Goal: Information Seeking & Learning: Learn about a topic

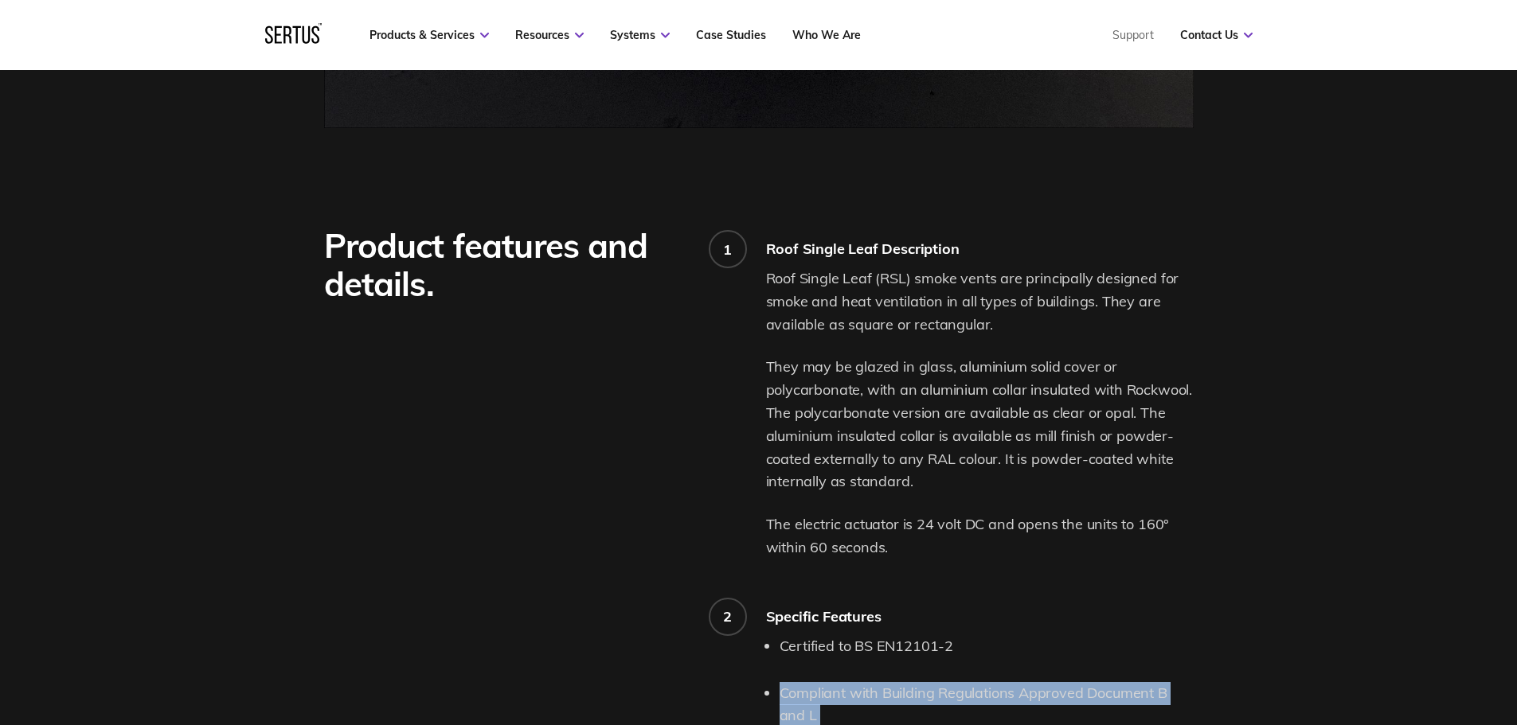
scroll to position [1353, 0]
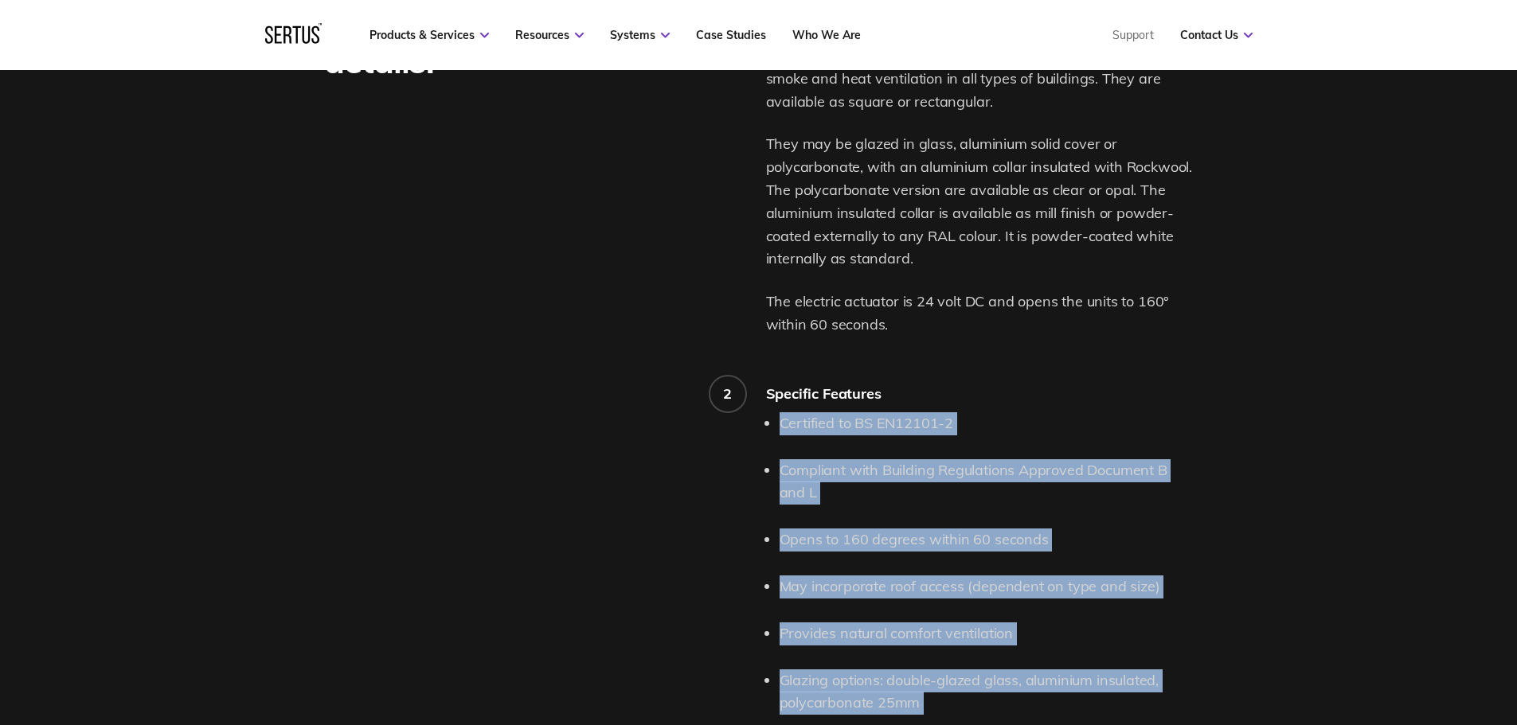
drag, startPoint x: 1050, startPoint y: 585, endPoint x: 772, endPoint y: 415, distance: 325.9
click at [772, 415] on div "Certified to BS EN12101-2 Compliant with Building Regulations Approved Document…" at bounding box center [980, 703] width 428 height 583
copy ul "Certified to BS EN12101-2 Compliant with Building Regulations Approved Document…"
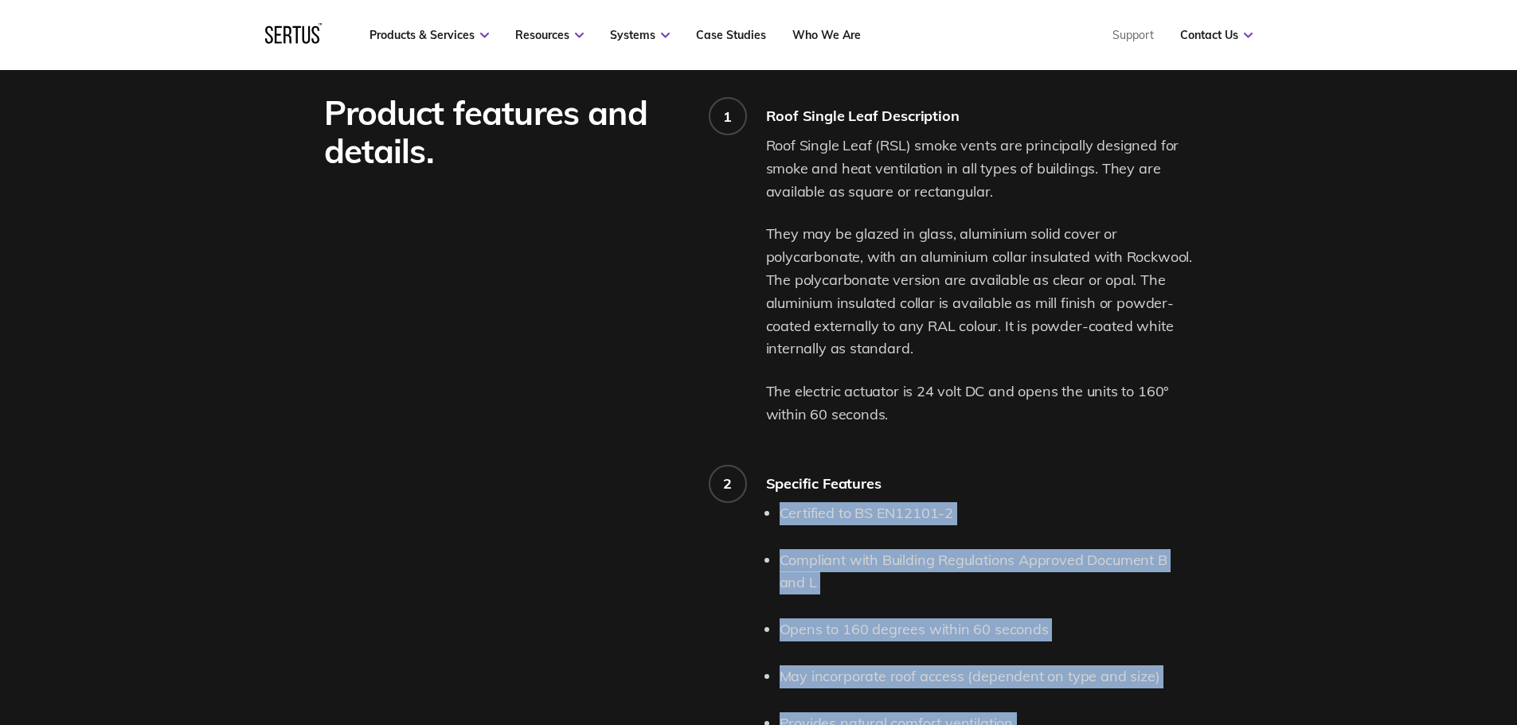
scroll to position [1194, 0]
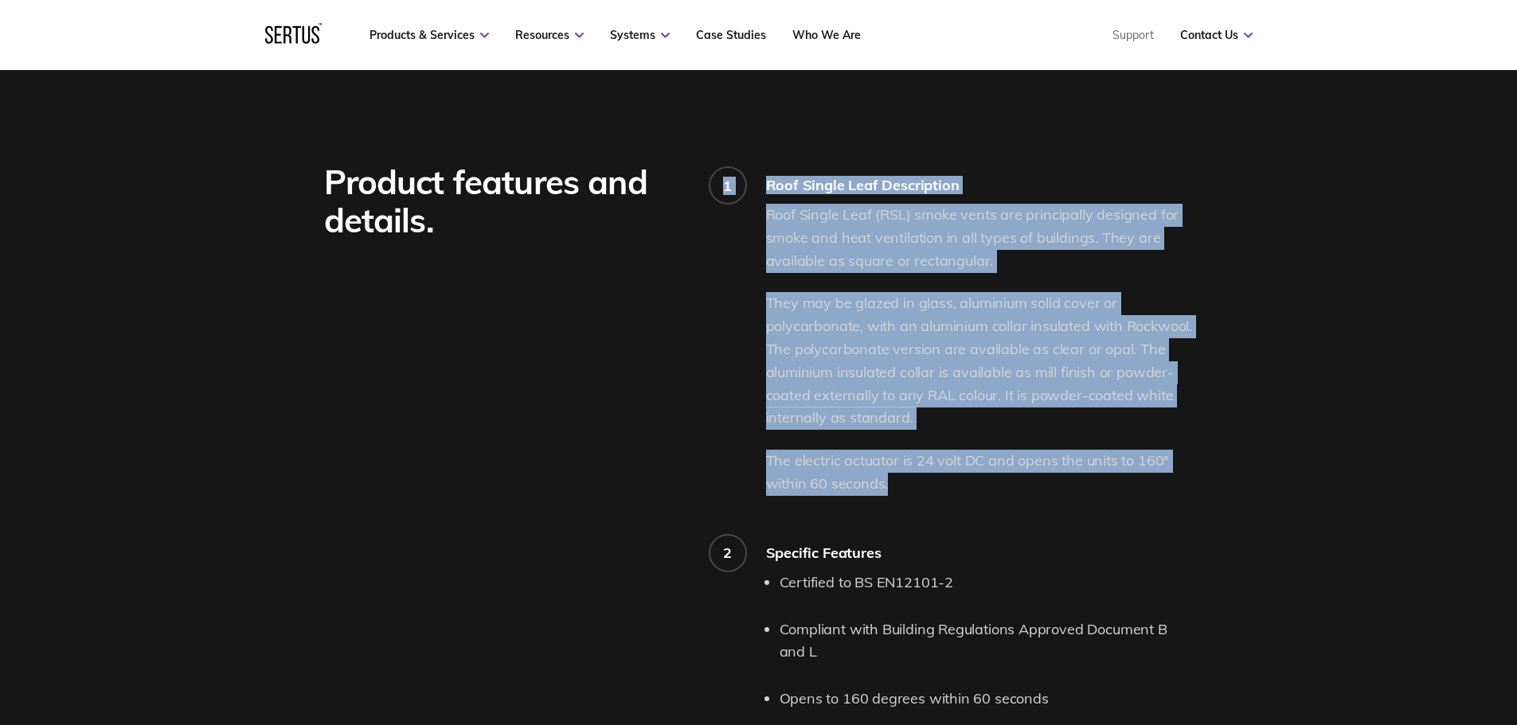
drag, startPoint x: 908, startPoint y: 483, endPoint x: 764, endPoint y: 215, distance: 304.5
click at [764, 215] on div "Product features and details. 1 Roof Single Leaf Description Roof Single Leaf (…" at bounding box center [758, 670] width 869 height 1015
copy div "1 Roof Single Leaf Description Roof Single Leaf (RSL) smoke vents are principal…"
click at [885, 292] on p "They may be glazed in glass, aluminium solid cover or polycarbonate, with an al…" at bounding box center [980, 361] width 428 height 138
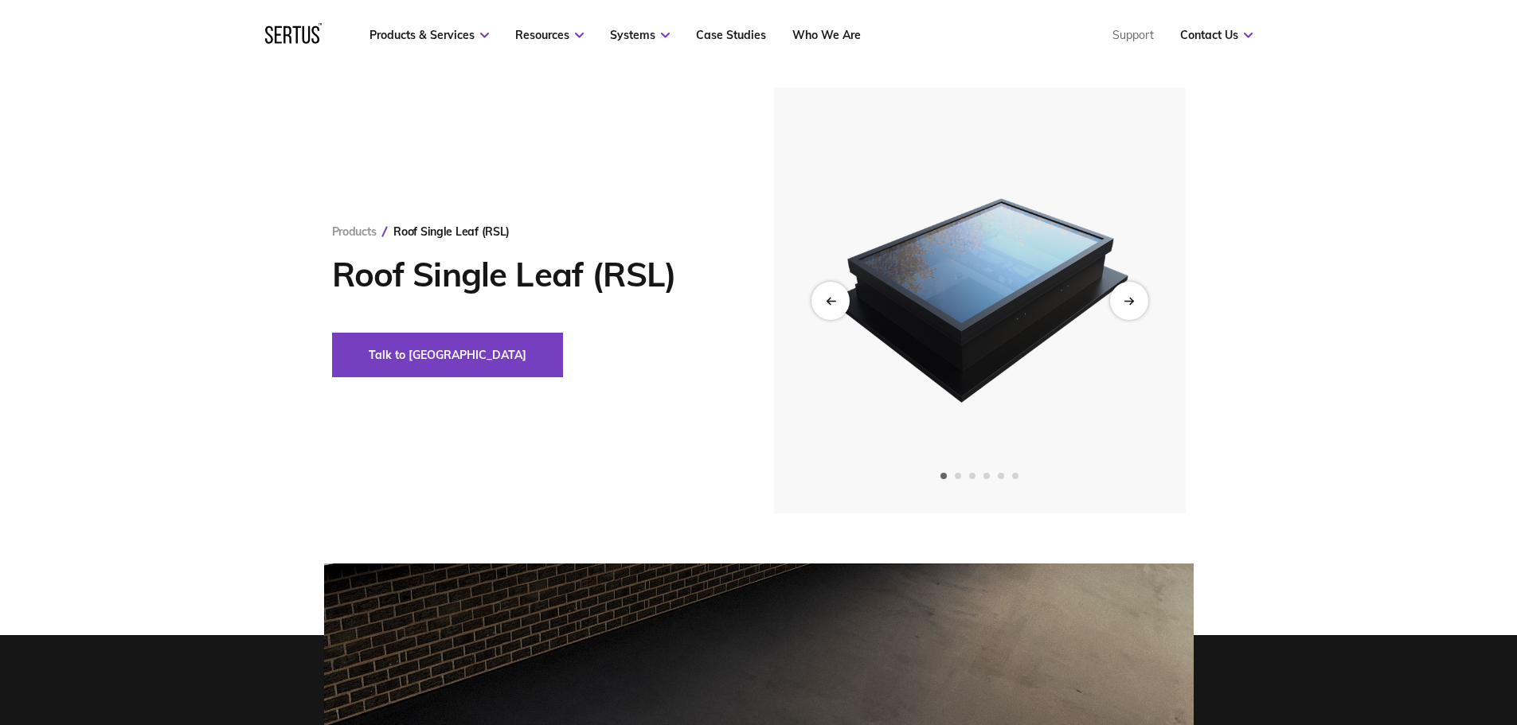
scroll to position [80, 0]
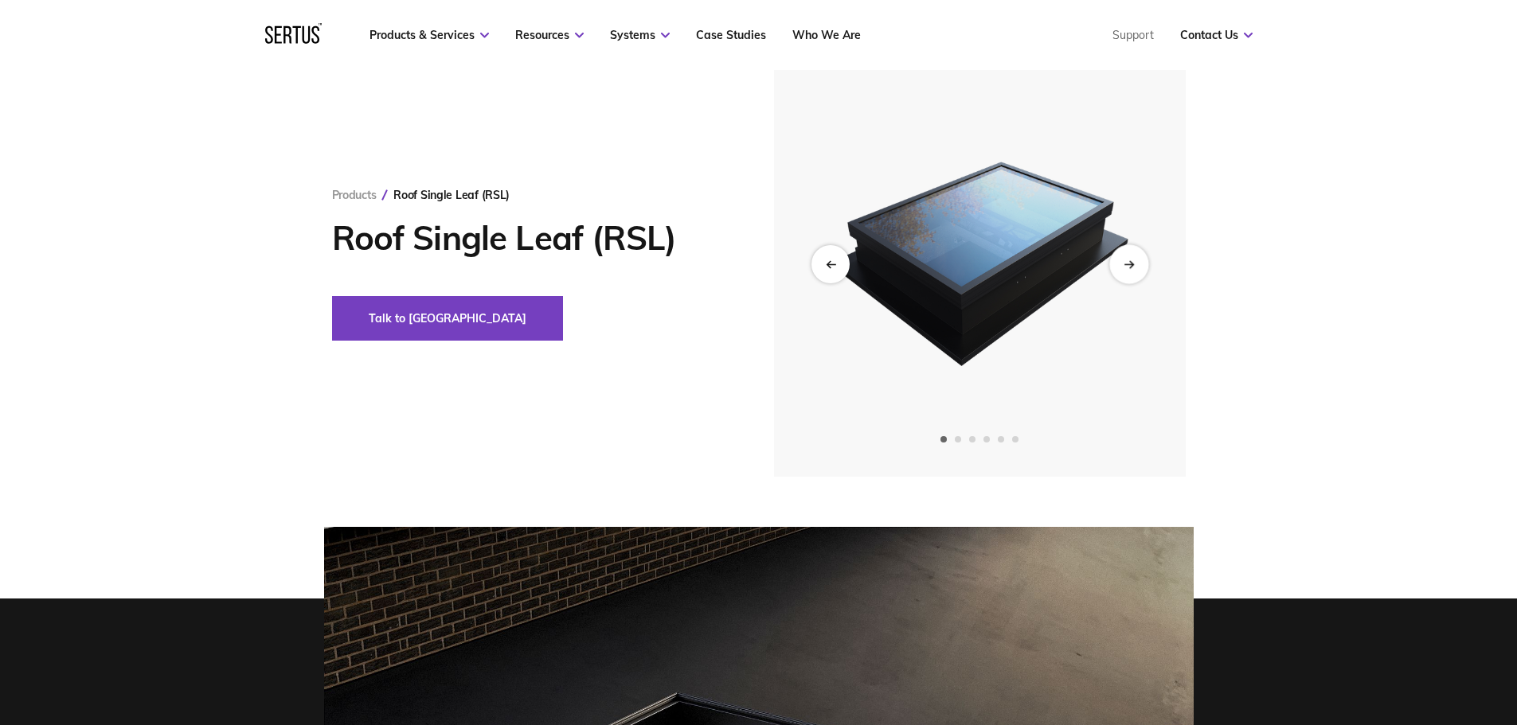
click at [1138, 271] on div "Next slide" at bounding box center [1128, 263] width 39 height 39
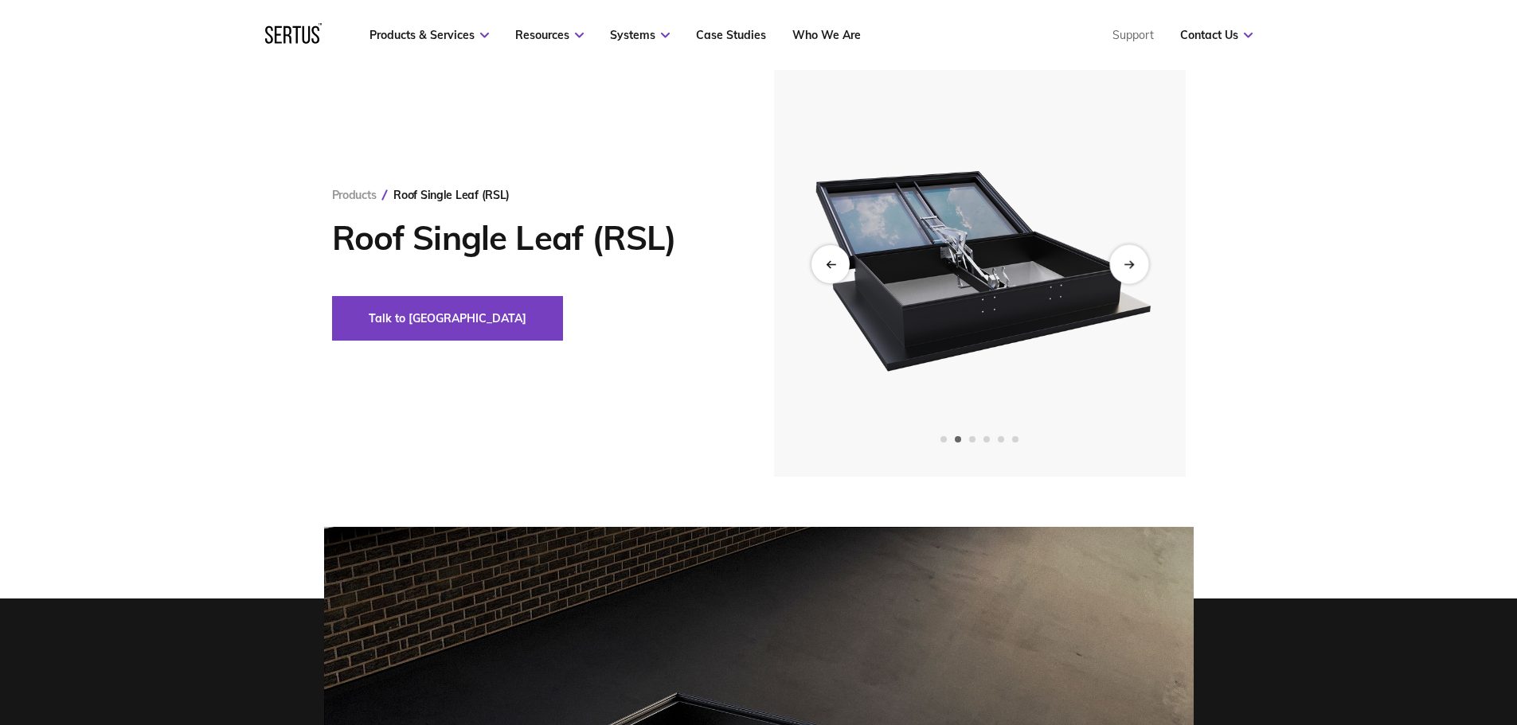
click at [1137, 271] on div "Next slide" at bounding box center [1128, 263] width 39 height 39
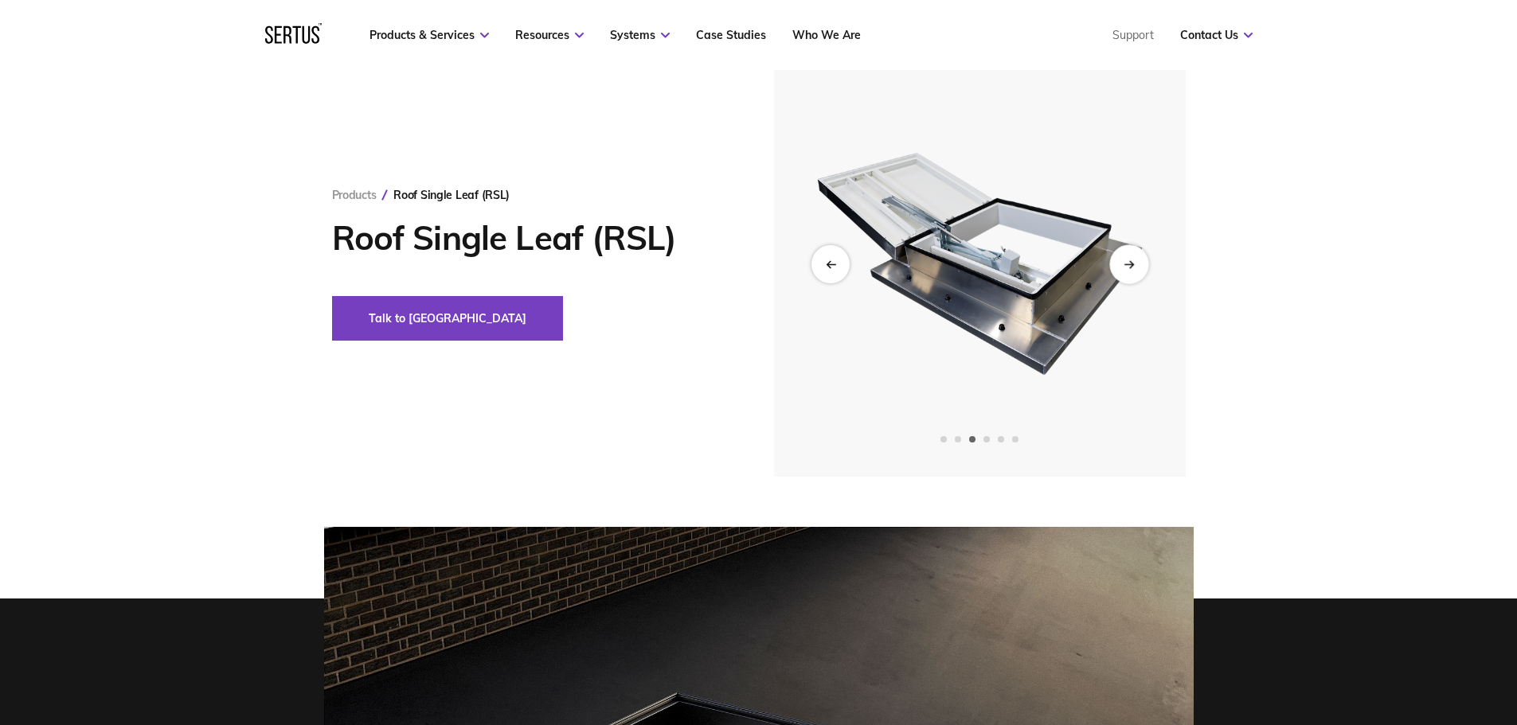
click at [1137, 271] on div "Next slide" at bounding box center [1128, 263] width 39 height 39
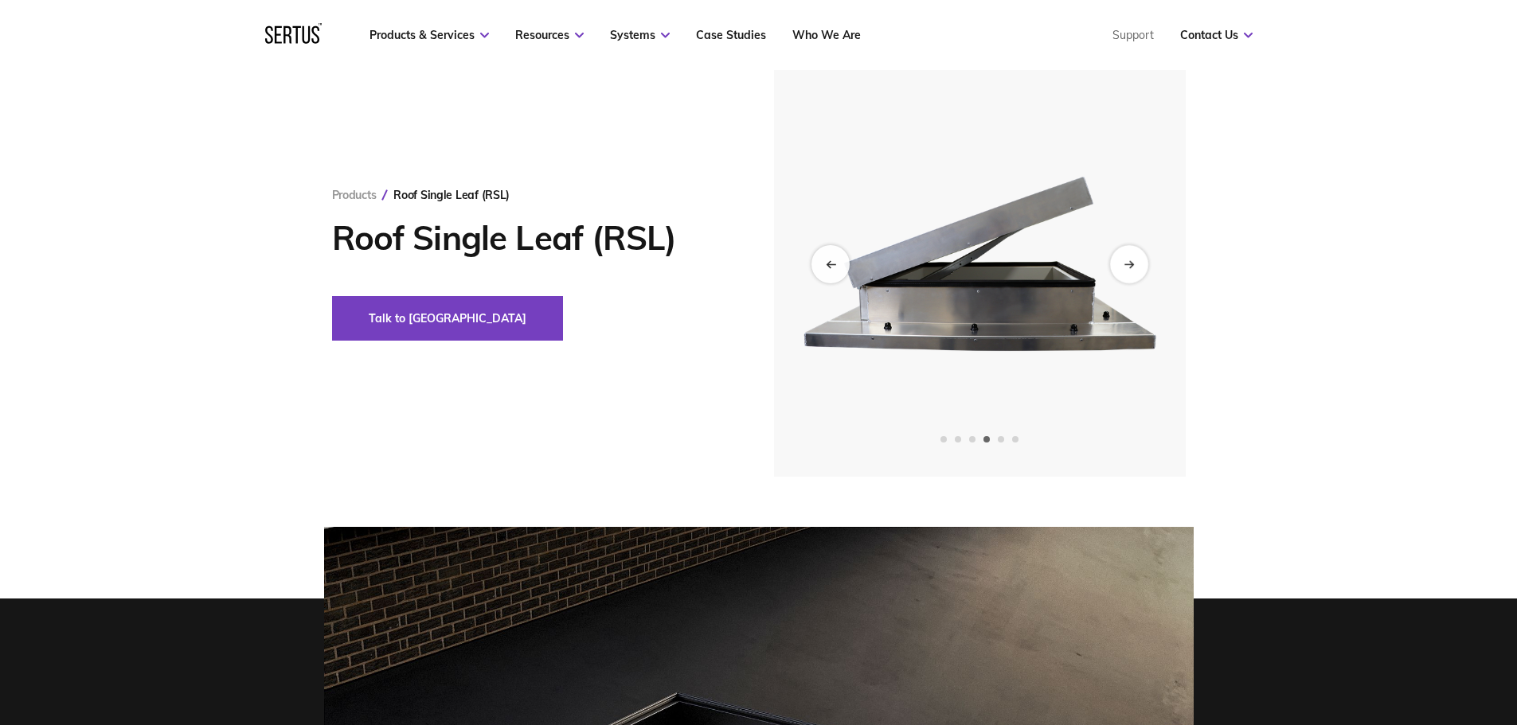
click at [1236, 307] on div "Products Roof Single Leaf (RSL) Roof Single Leaf (RSL) Talk to us" at bounding box center [758, 264] width 1517 height 426
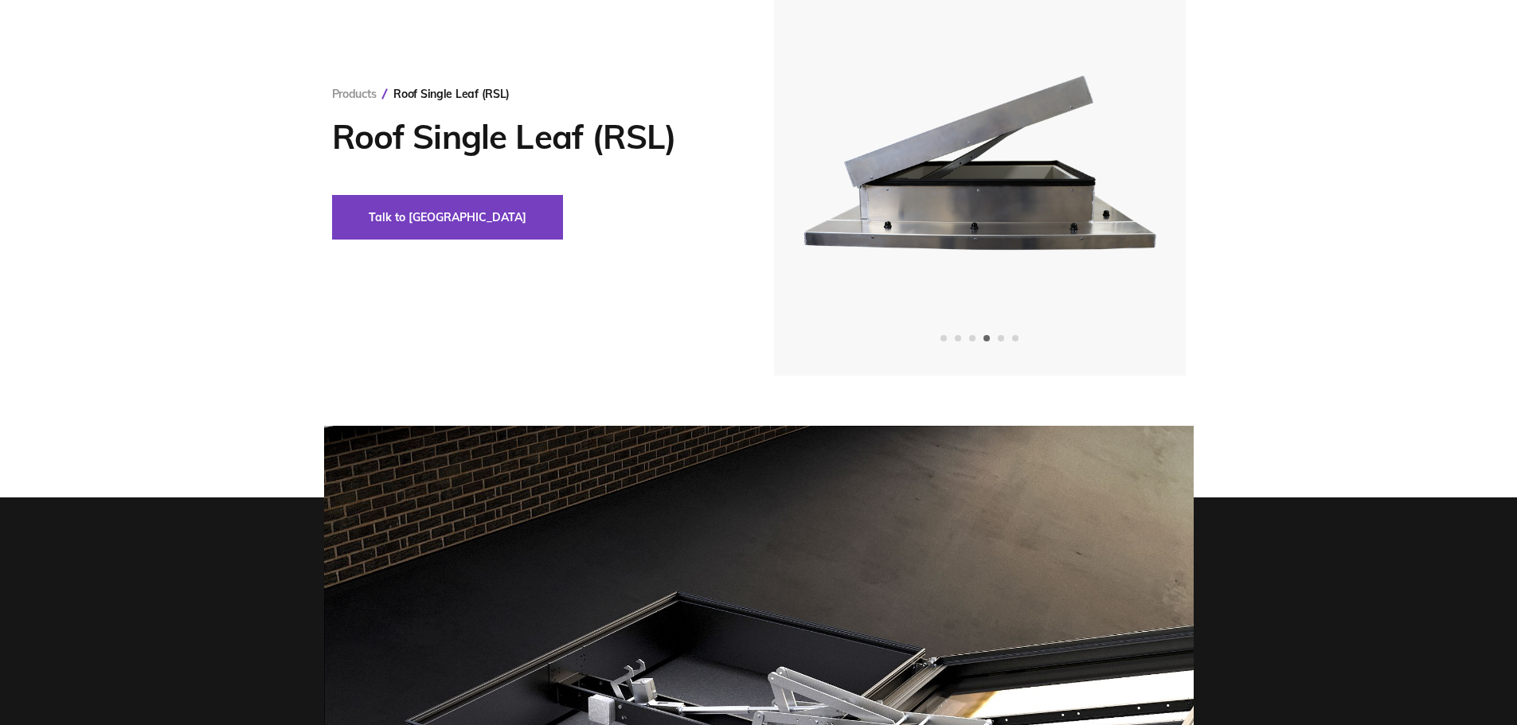
scroll to position [0, 0]
